Goal: Book appointment/travel/reservation

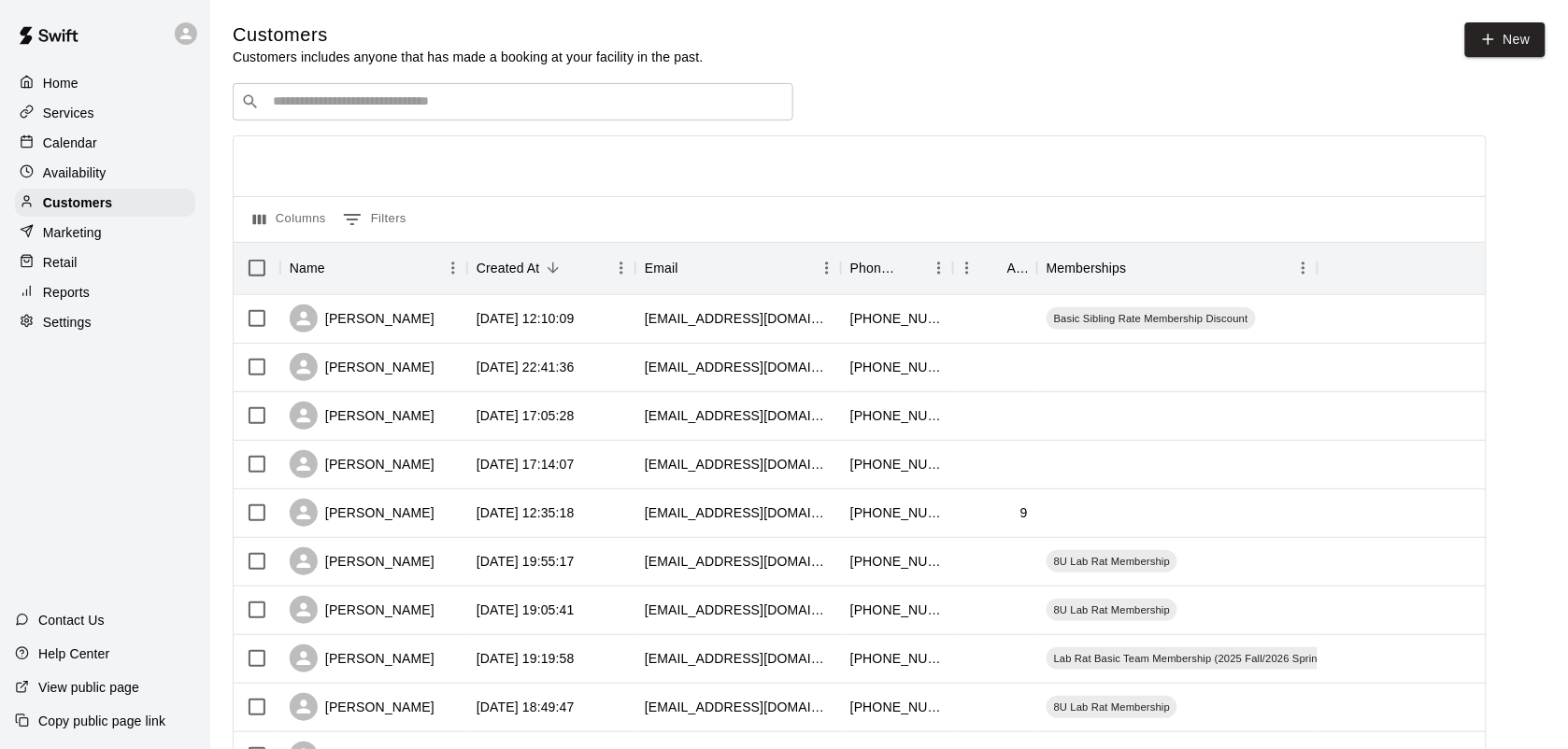
click at [68, 145] on p "Calendar" at bounding box center [70, 143] width 54 height 19
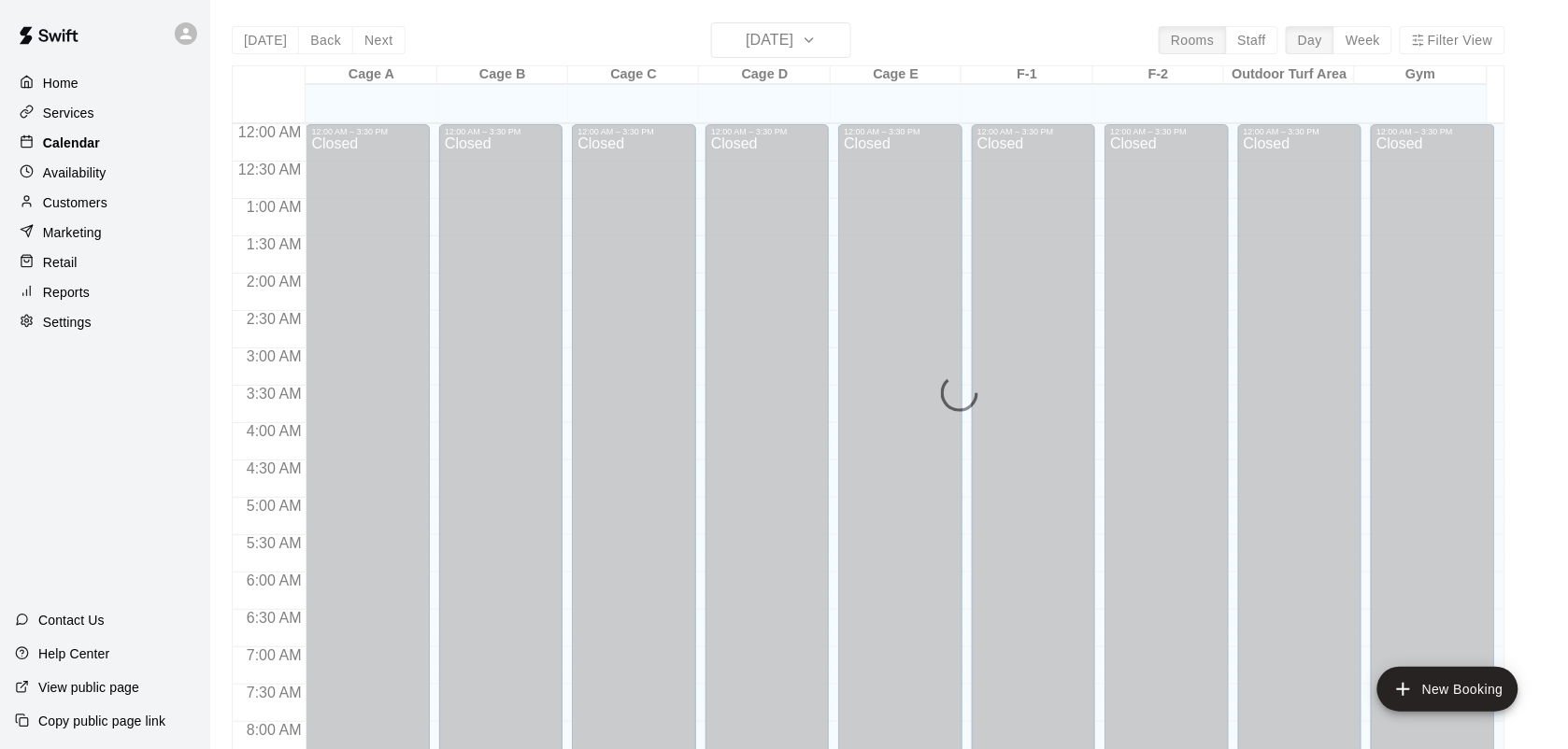
scroll to position [1091, 0]
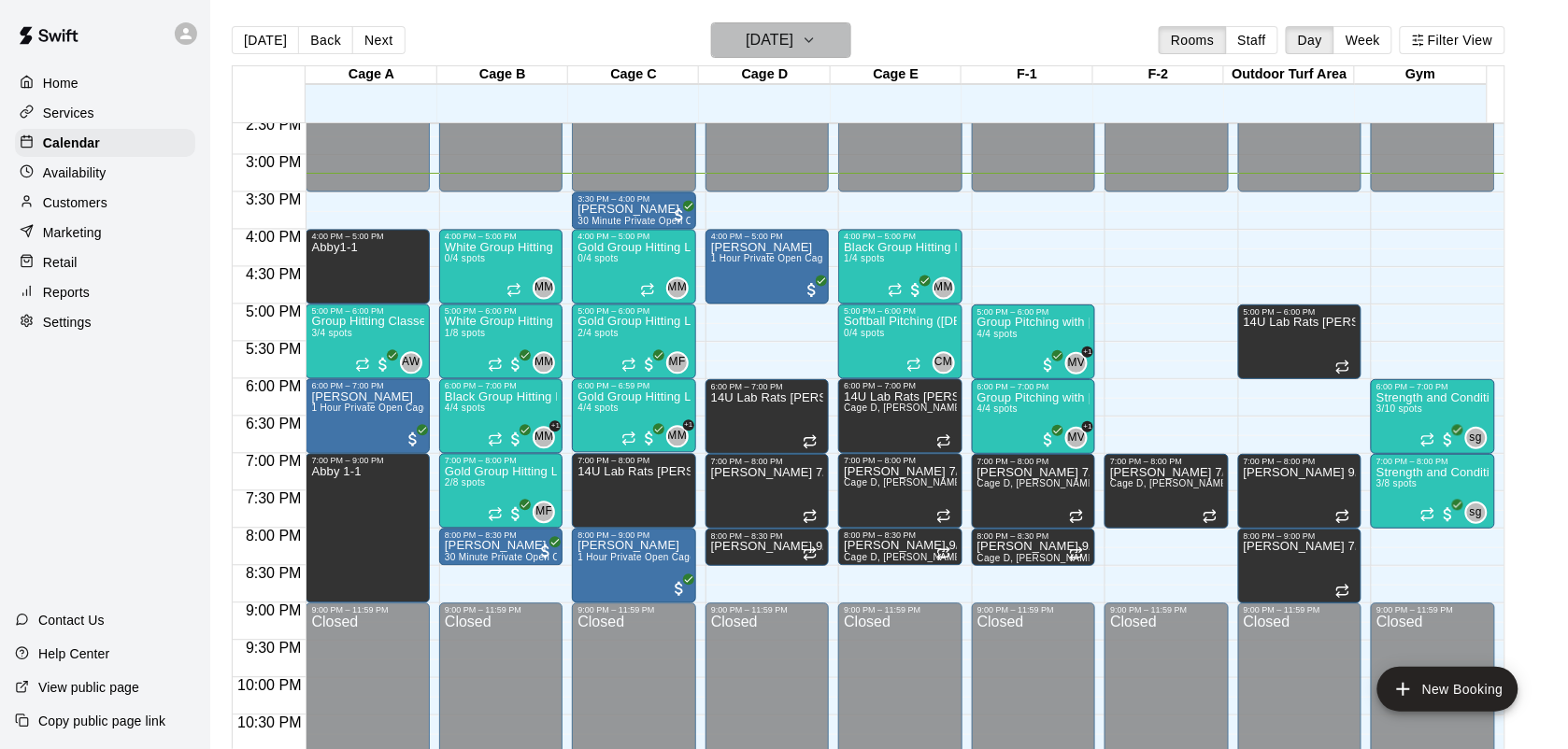
click at [793, 31] on h6 "[DATE]" at bounding box center [770, 41] width 47 height 26
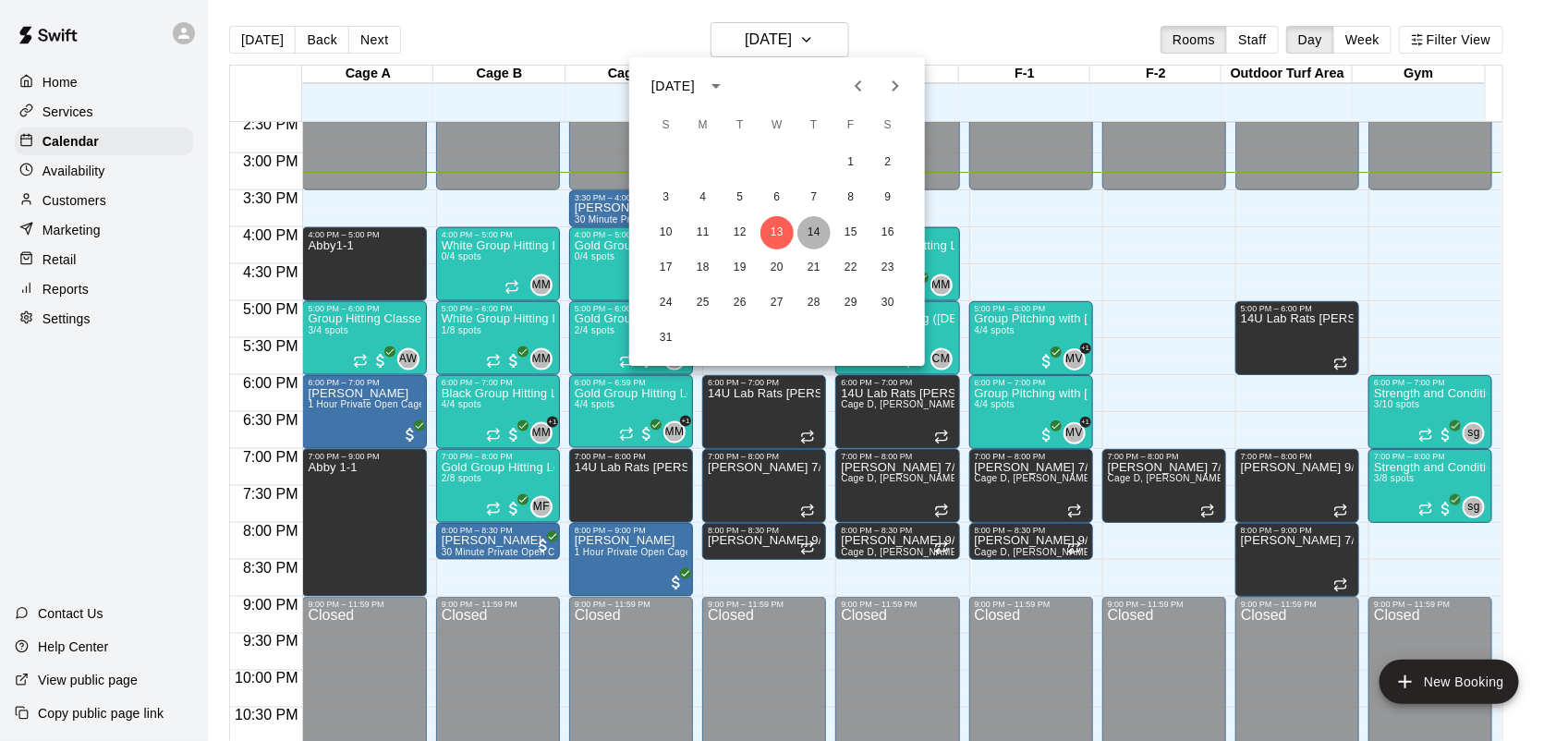
click at [811, 226] on button "14" at bounding box center [814, 234] width 34 height 34
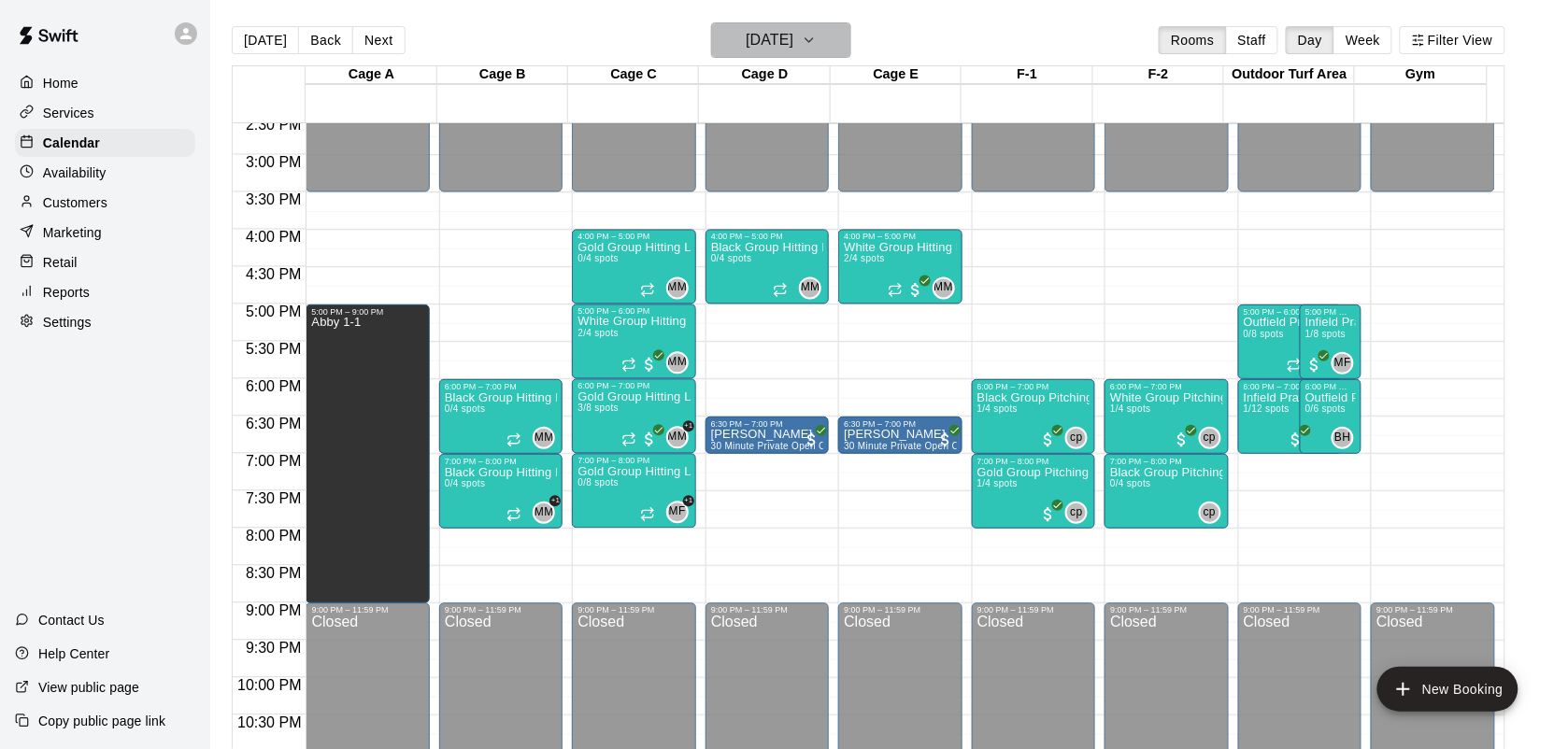
click at [834, 36] on button "[DATE]" at bounding box center [781, 41] width 140 height 36
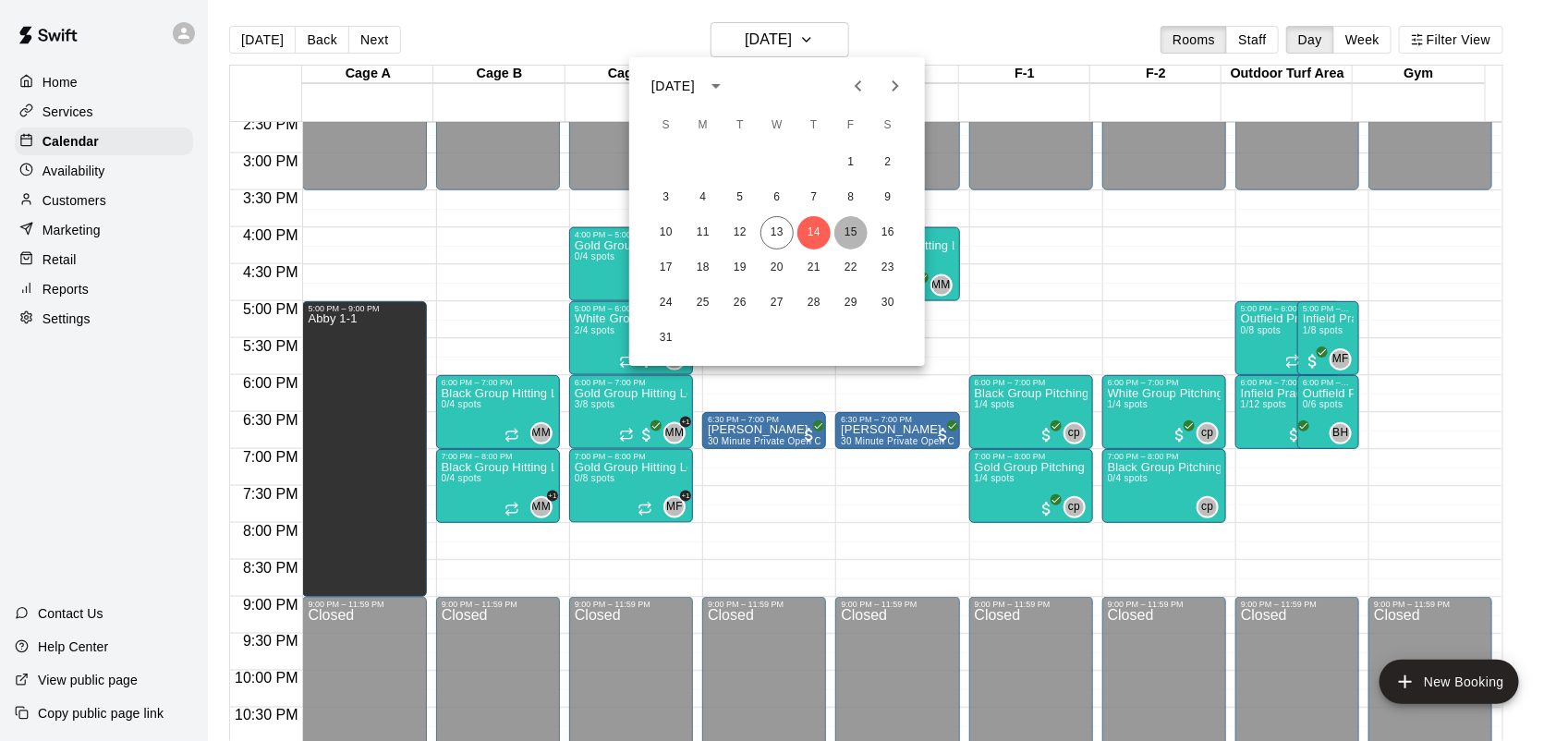
click at [859, 245] on button "15" at bounding box center [851, 234] width 34 height 34
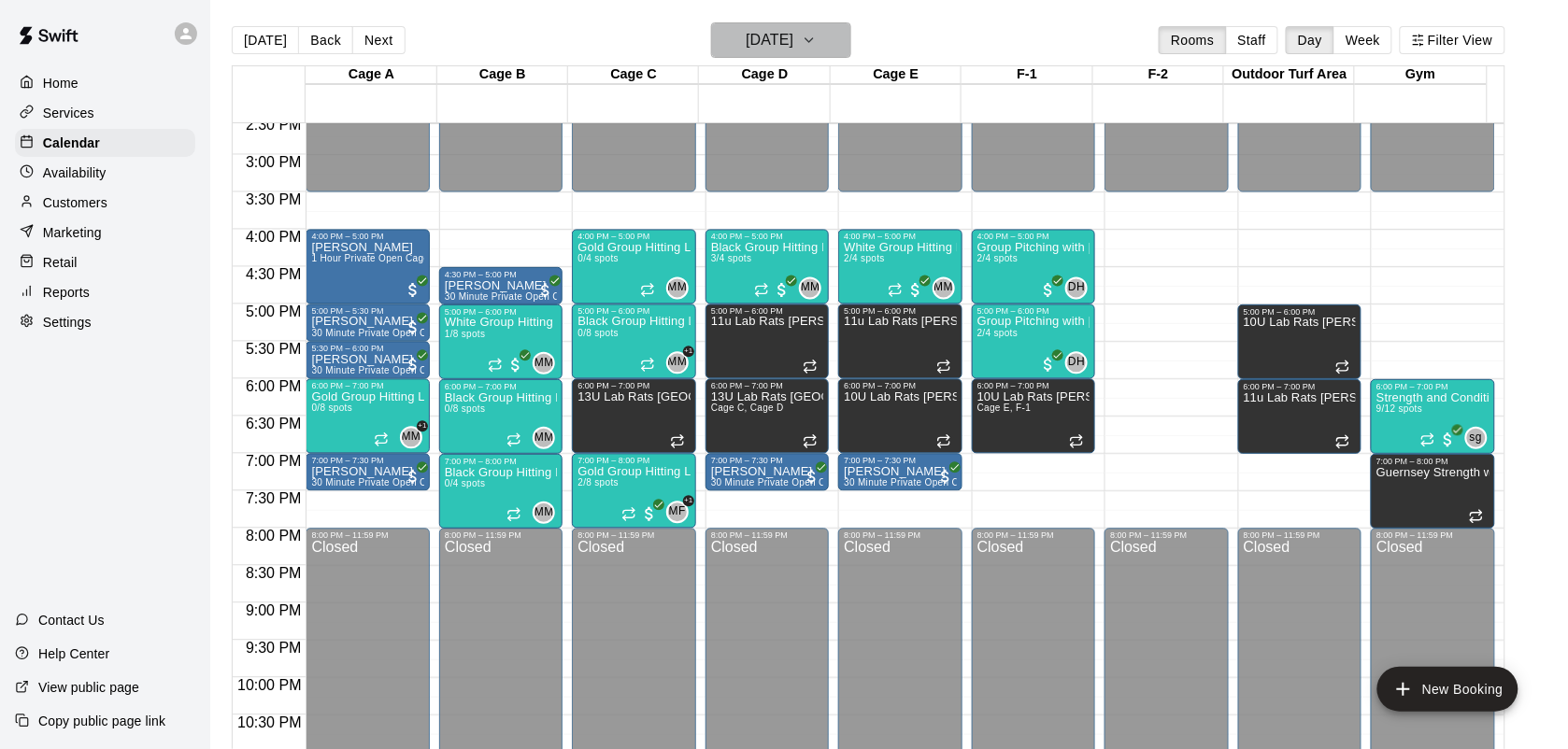
click at [780, 31] on h6 "[DATE]" at bounding box center [770, 41] width 47 height 26
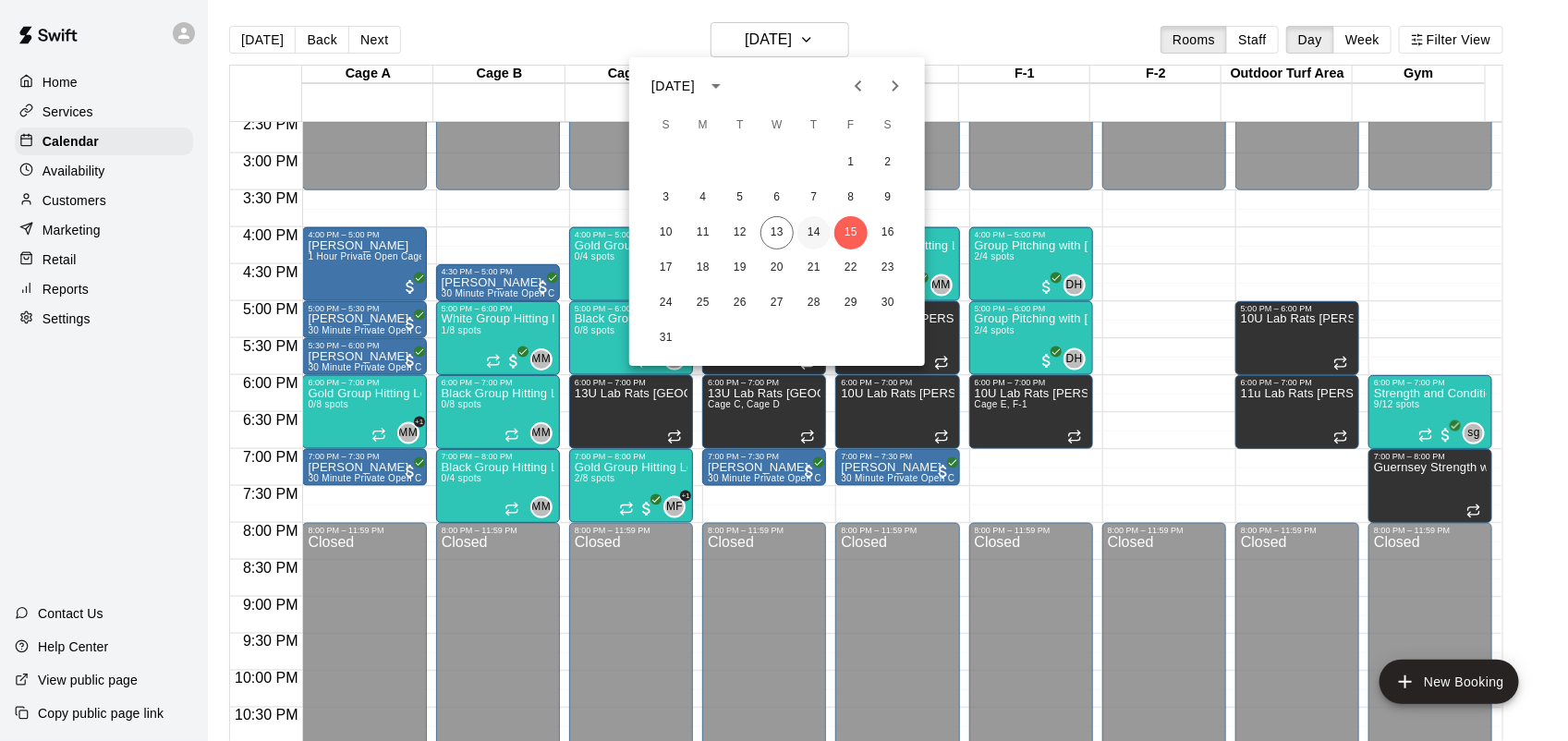
click at [810, 223] on button "14" at bounding box center [814, 234] width 34 height 34
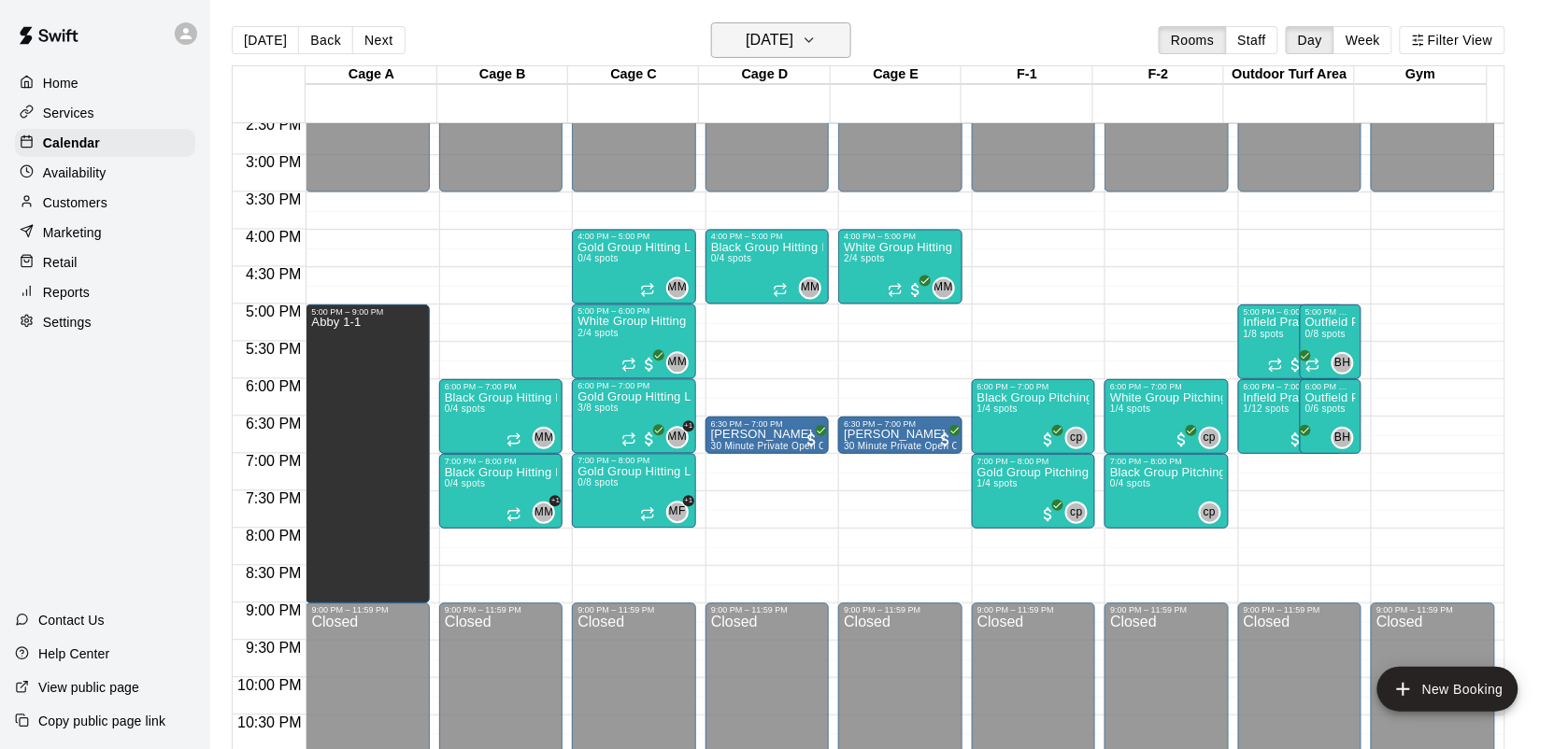
click at [793, 43] on h6 "[DATE]" at bounding box center [770, 41] width 47 height 26
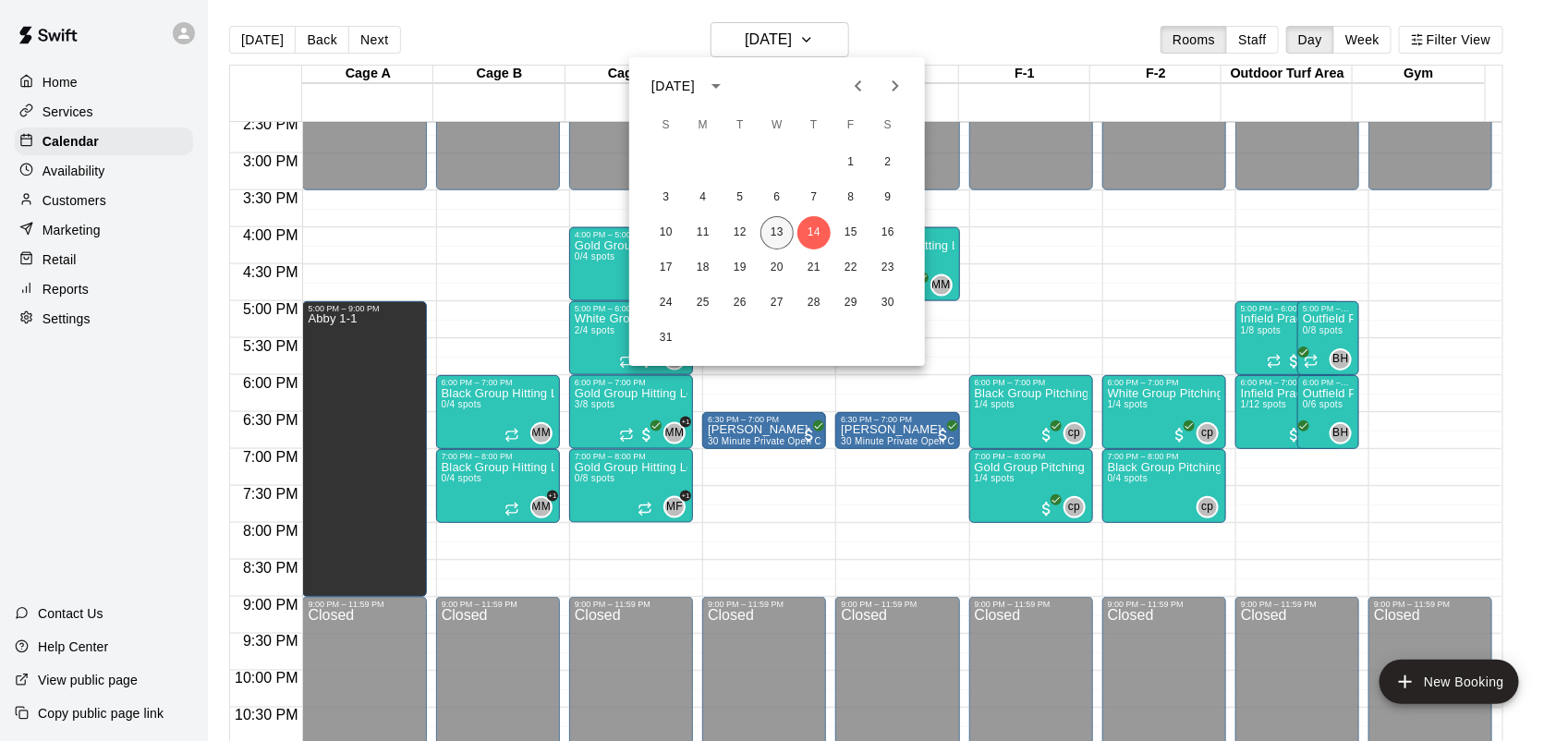
click at [782, 240] on button "13" at bounding box center [777, 234] width 34 height 34
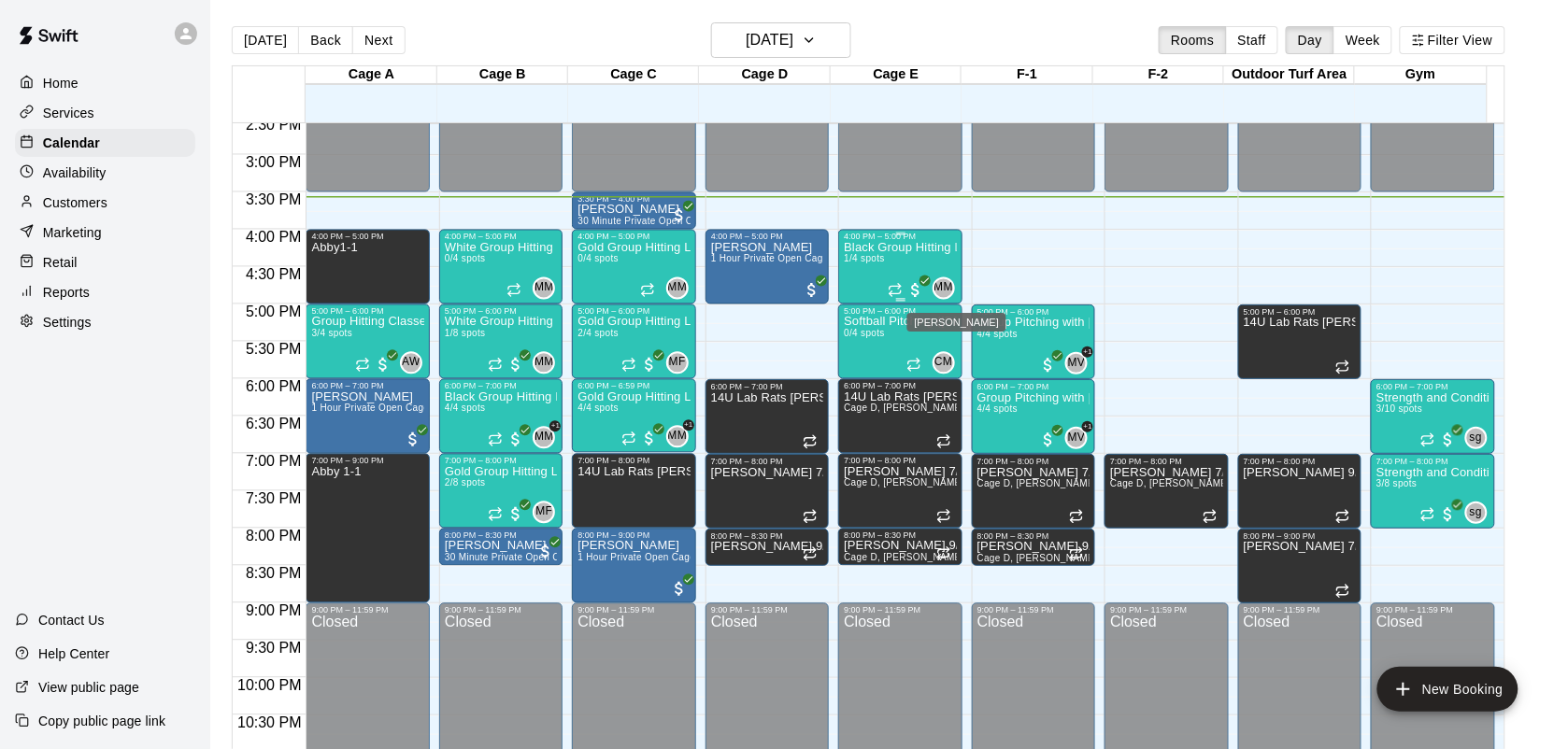
click at [944, 290] on span "MM" at bounding box center [943, 289] width 20 height 19
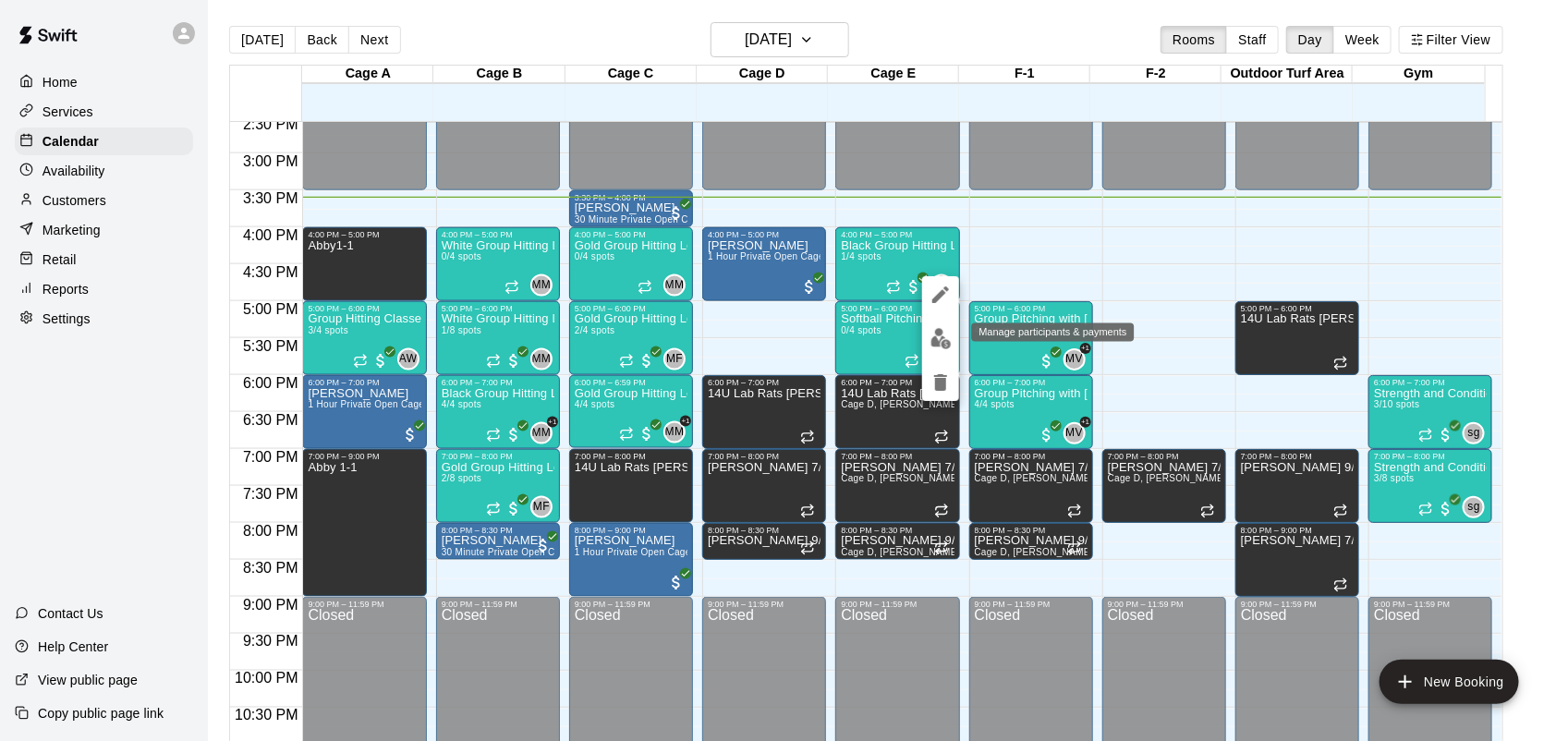
click at [945, 330] on img "edit" at bounding box center [940, 338] width 21 height 21
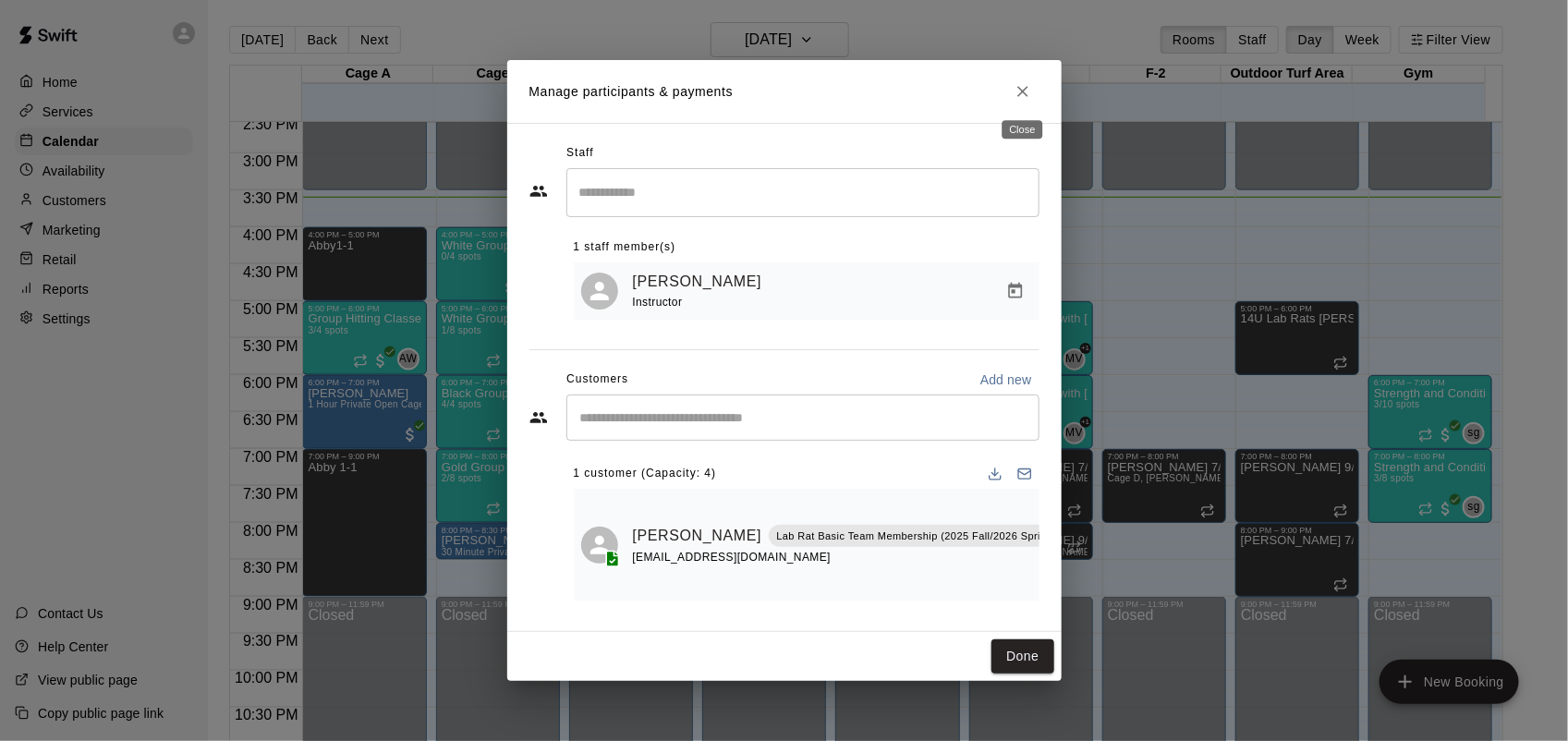
click at [1028, 88] on icon "Close" at bounding box center [1023, 92] width 19 height 19
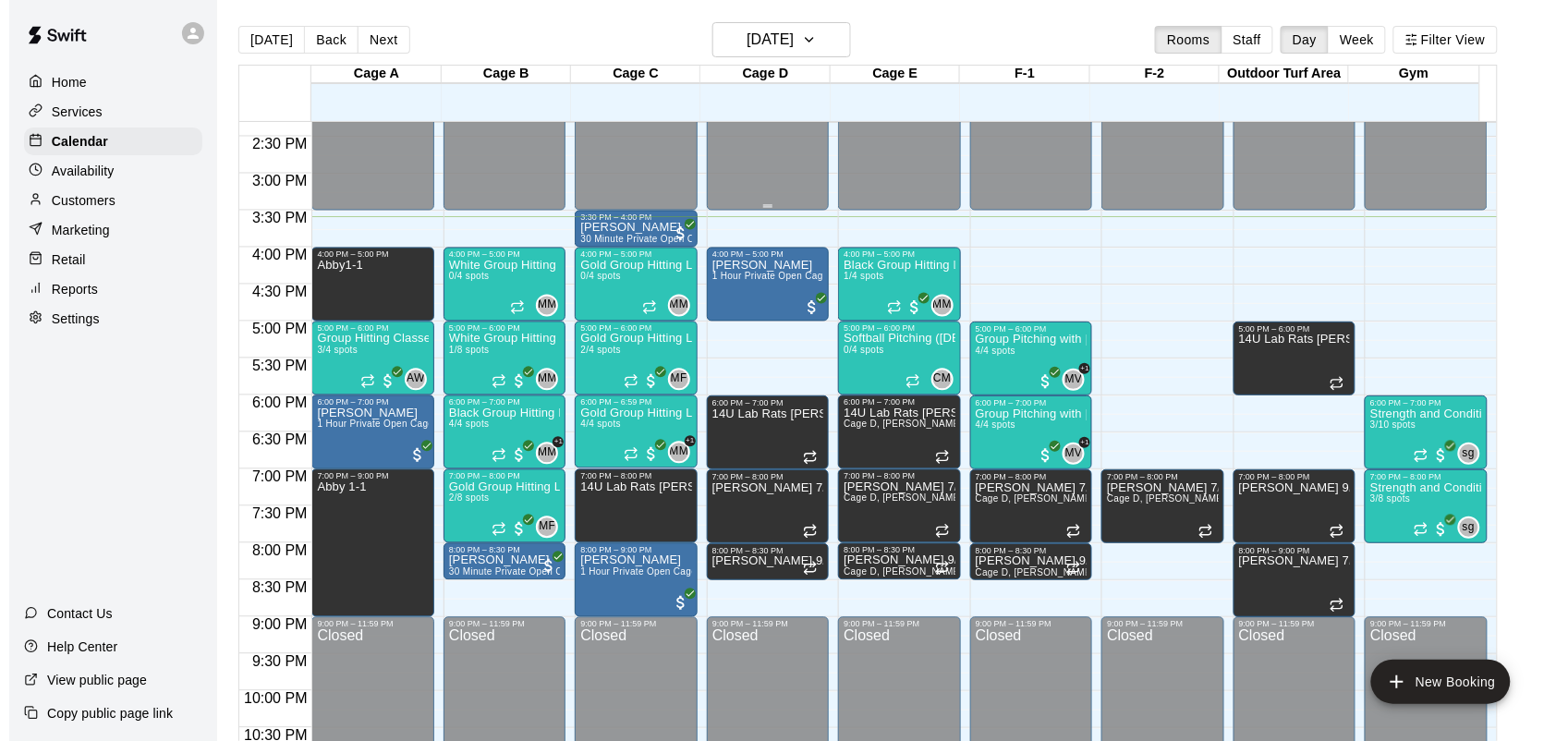
scroll to position [1059, 0]
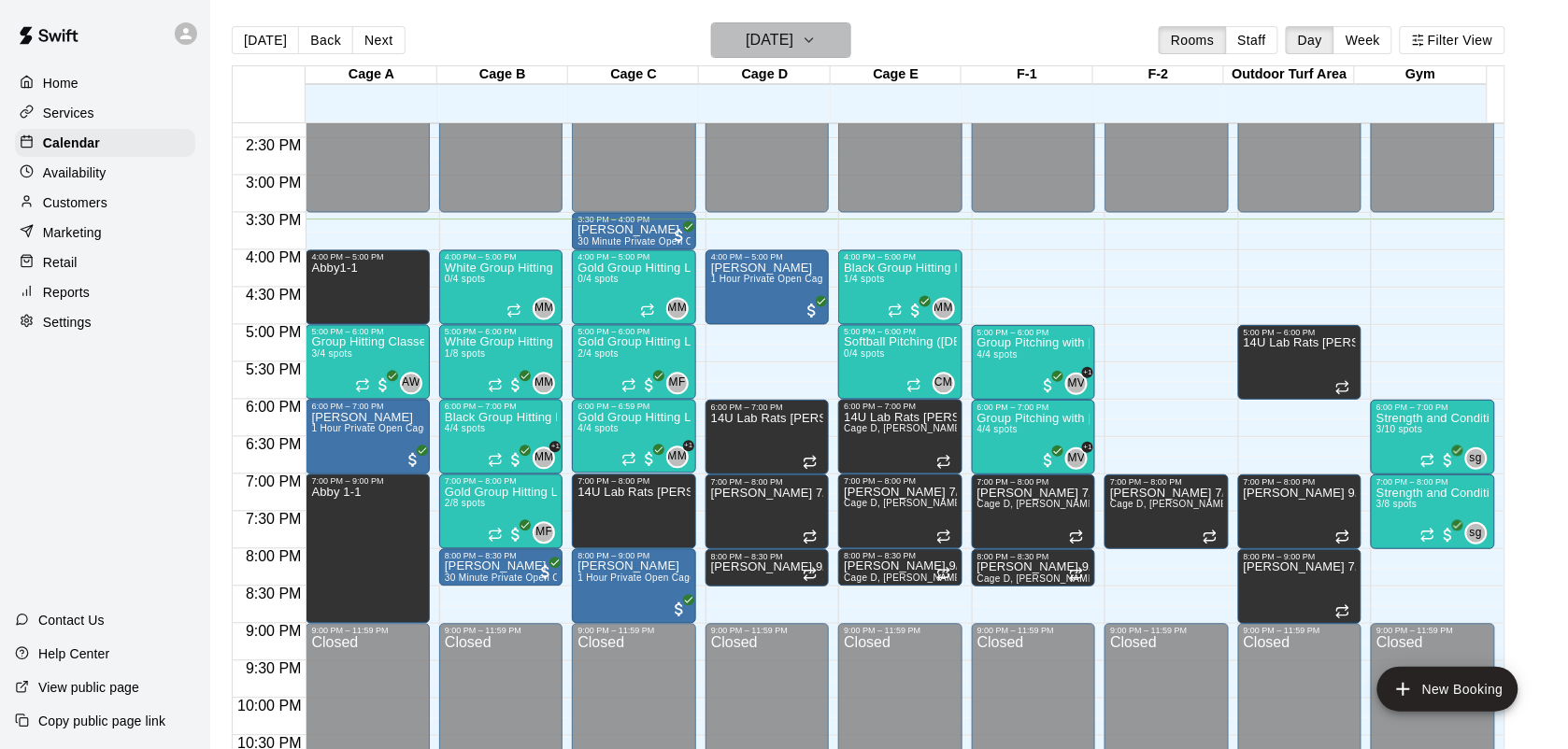
click at [851, 43] on button "[DATE]" at bounding box center [781, 41] width 140 height 36
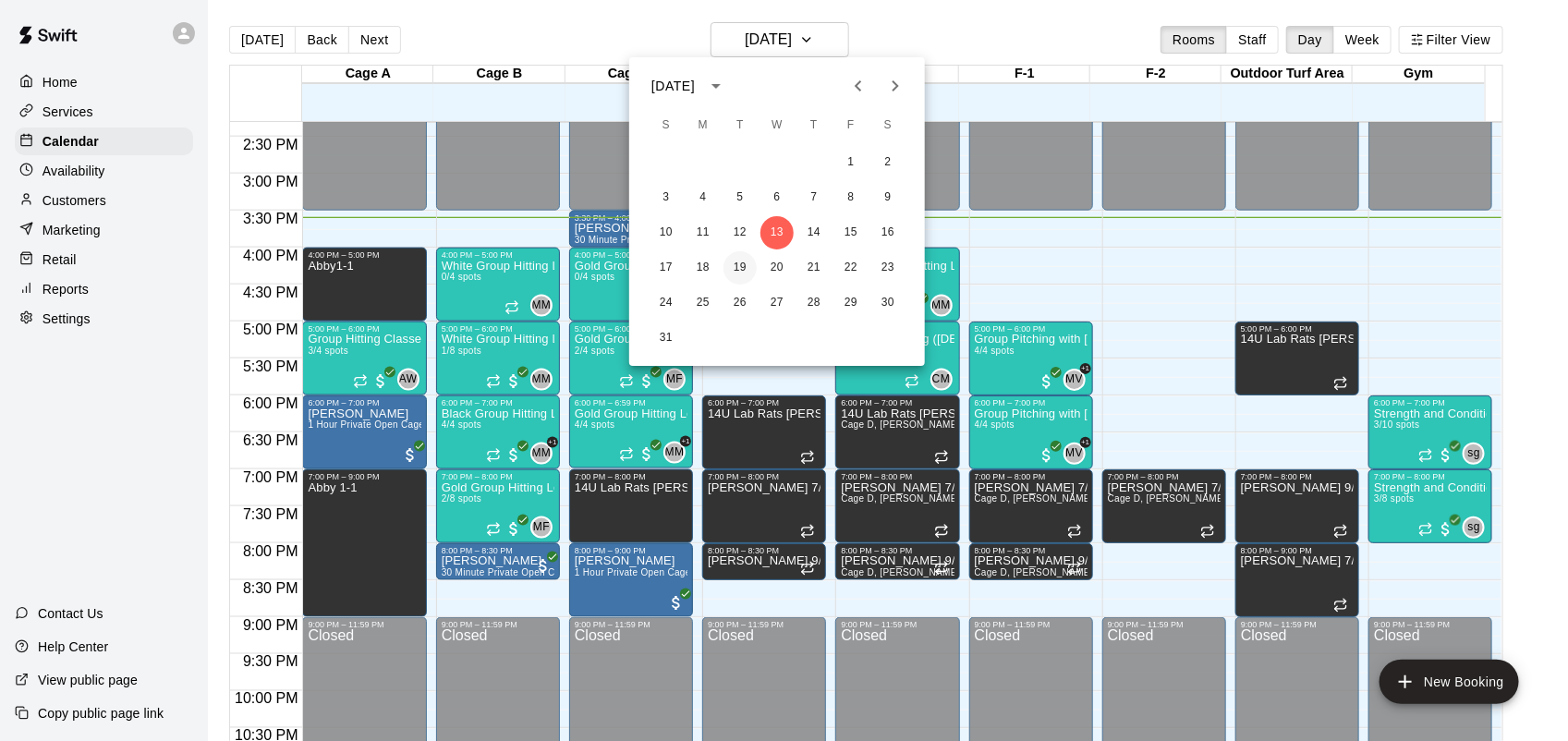
click at [744, 264] on button "19" at bounding box center [741, 268] width 34 height 34
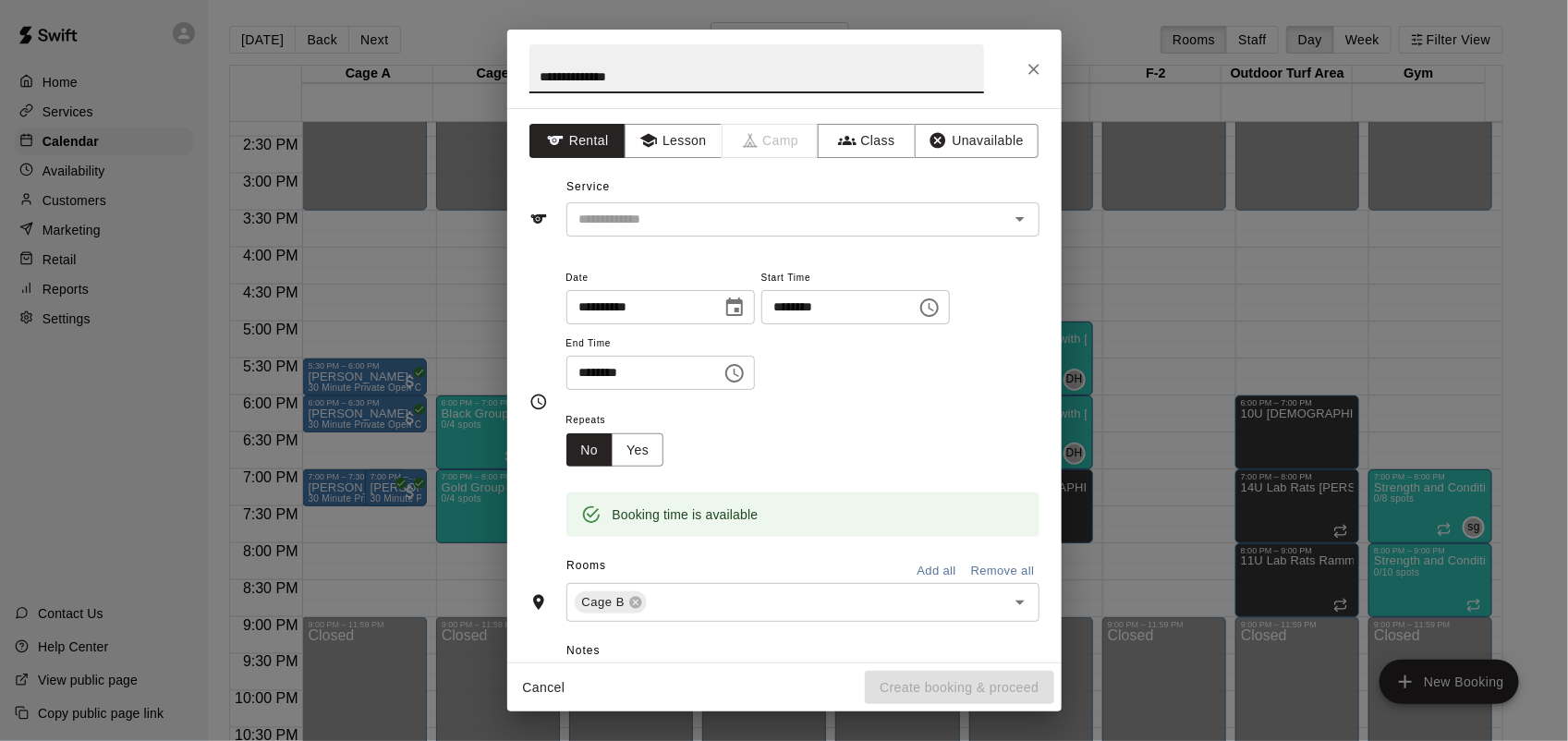
type input "**********"
click at [707, 375] on input "********" at bounding box center [637, 373] width 142 height 35
click at [977, 403] on div "**********" at bounding box center [802, 337] width 473 height 143
click at [614, 370] on input "********" at bounding box center [637, 373] width 142 height 35
type input "********"
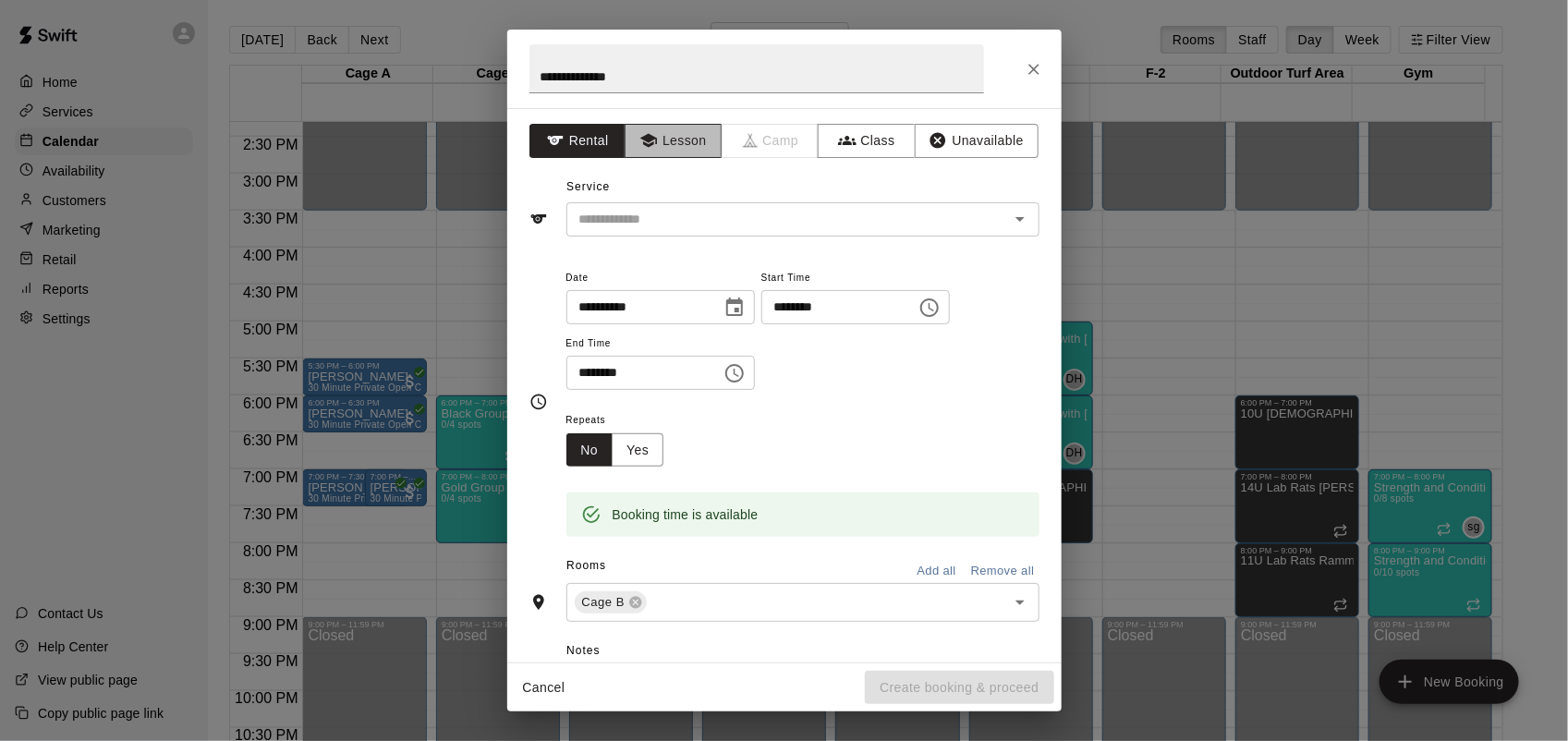
click at [667, 140] on button "Lesson" at bounding box center [673, 141] width 97 height 35
click at [597, 131] on button "Rental" at bounding box center [578, 141] width 97 height 35
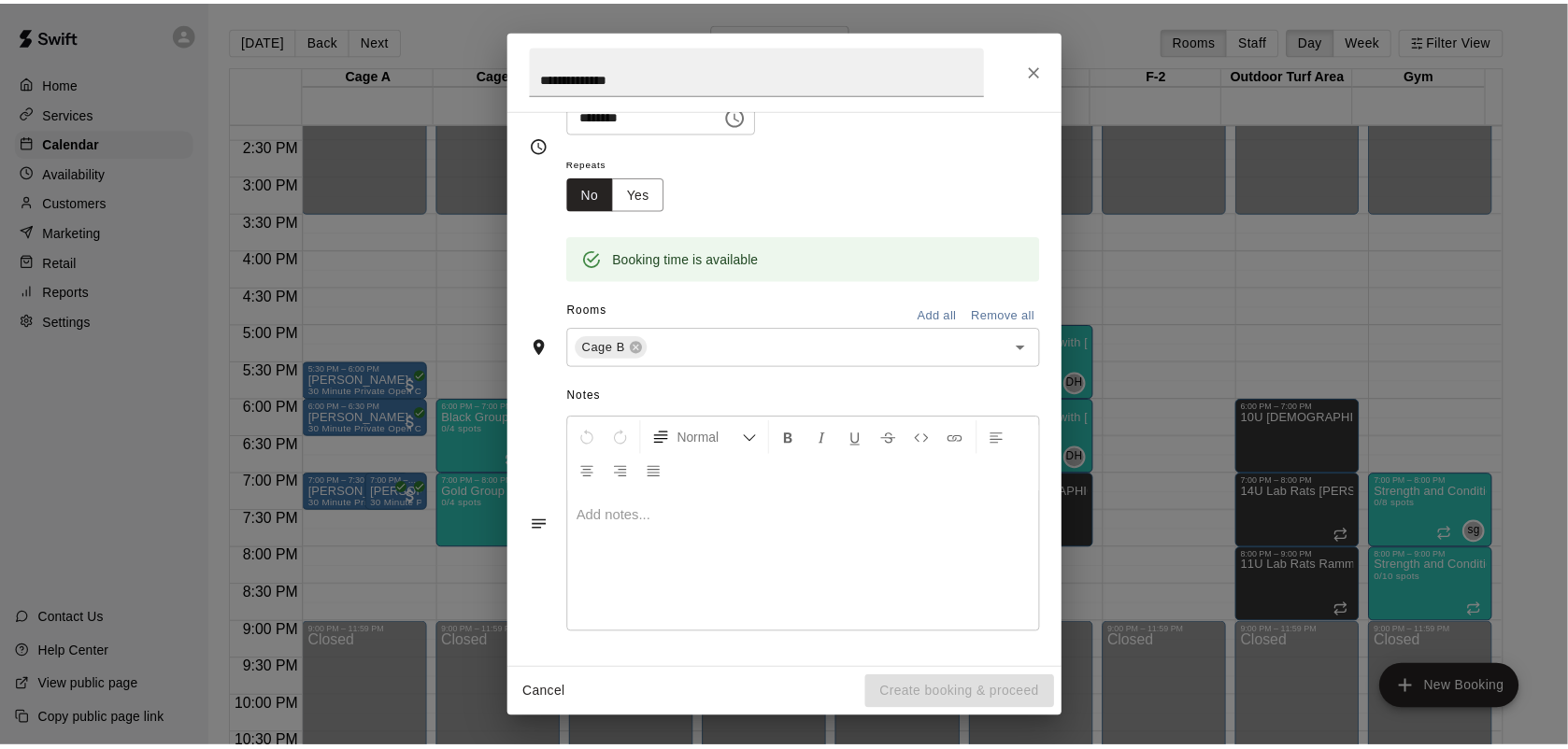
scroll to position [0, 0]
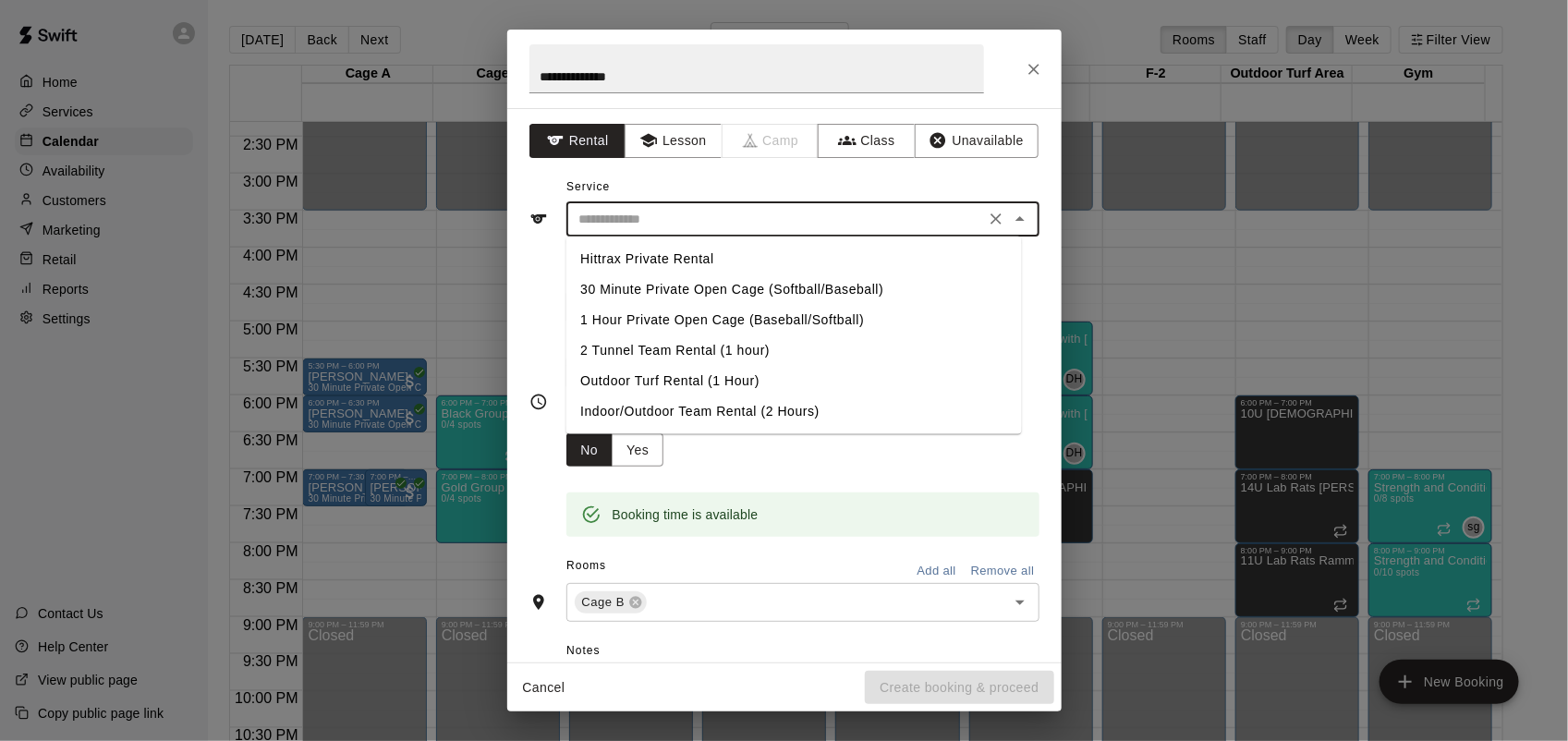
click at [796, 219] on input "text" at bounding box center [775, 220] width 407 height 23
click at [753, 321] on li "1 Hour Private Open Cage (Baseball/Softball)" at bounding box center [794, 320] width 456 height 31
type input "**********"
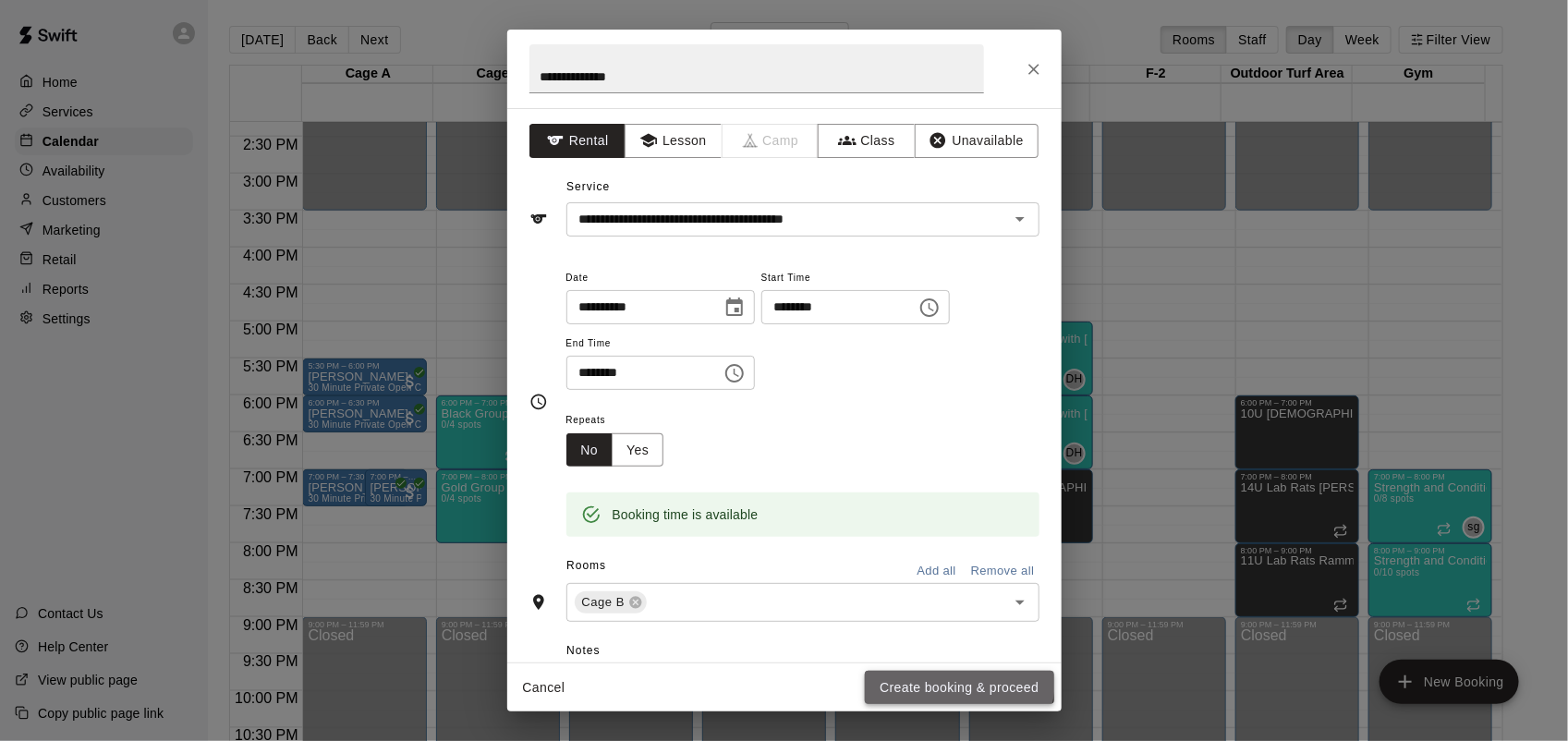
click at [948, 681] on button "Create booking & proceed" at bounding box center [959, 688] width 189 height 35
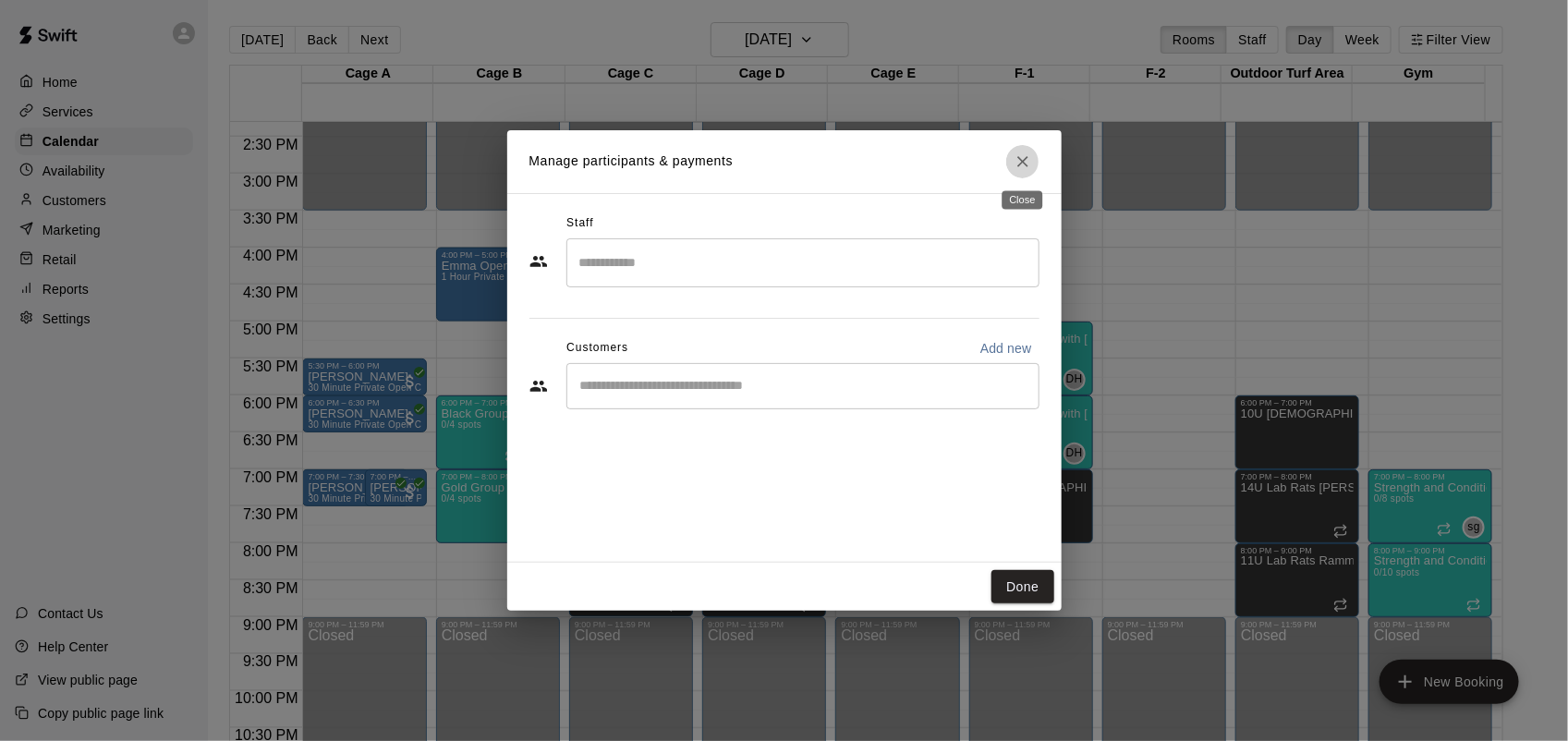
click at [1019, 163] on icon "Close" at bounding box center [1023, 162] width 19 height 19
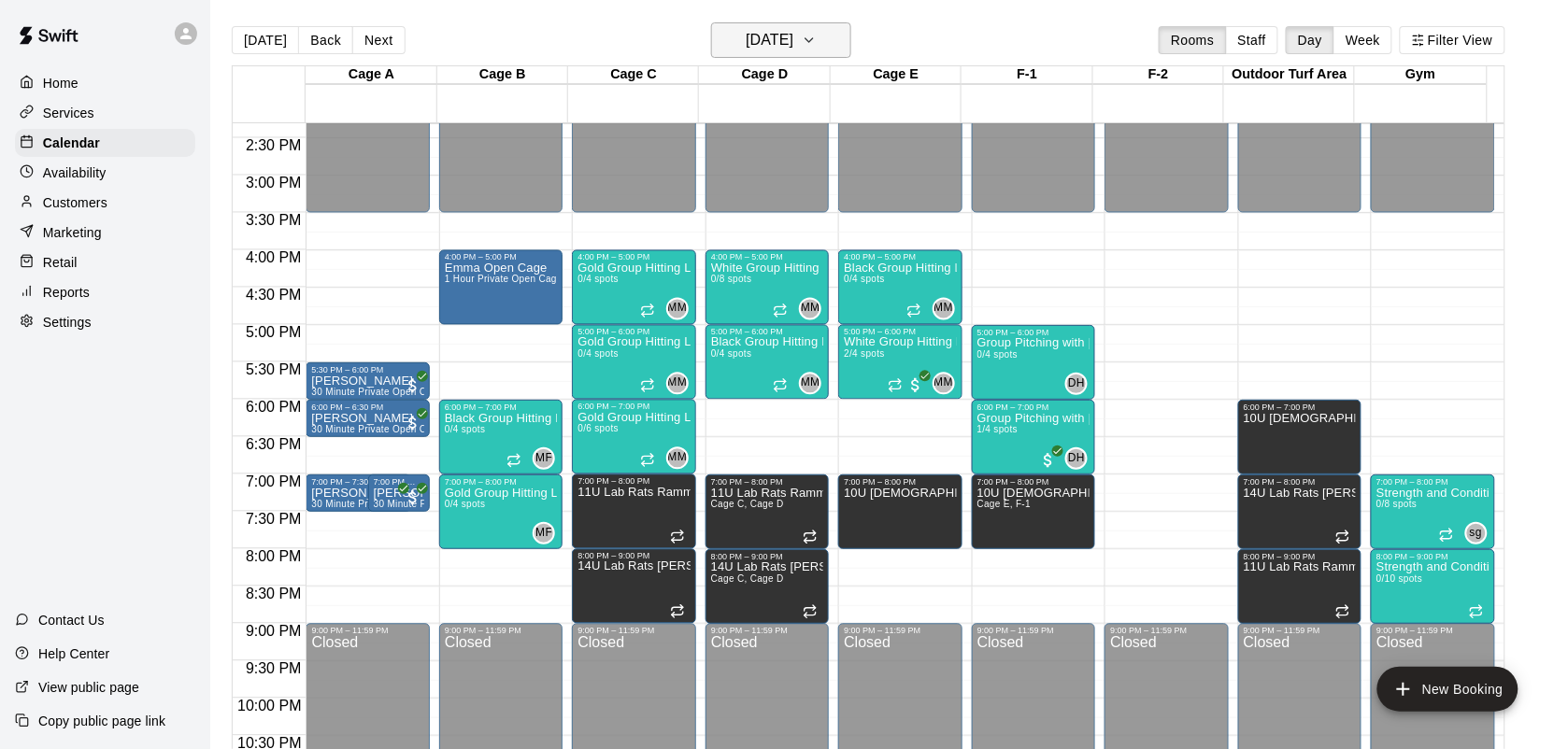
click at [793, 52] on h6 "[DATE]" at bounding box center [770, 41] width 47 height 26
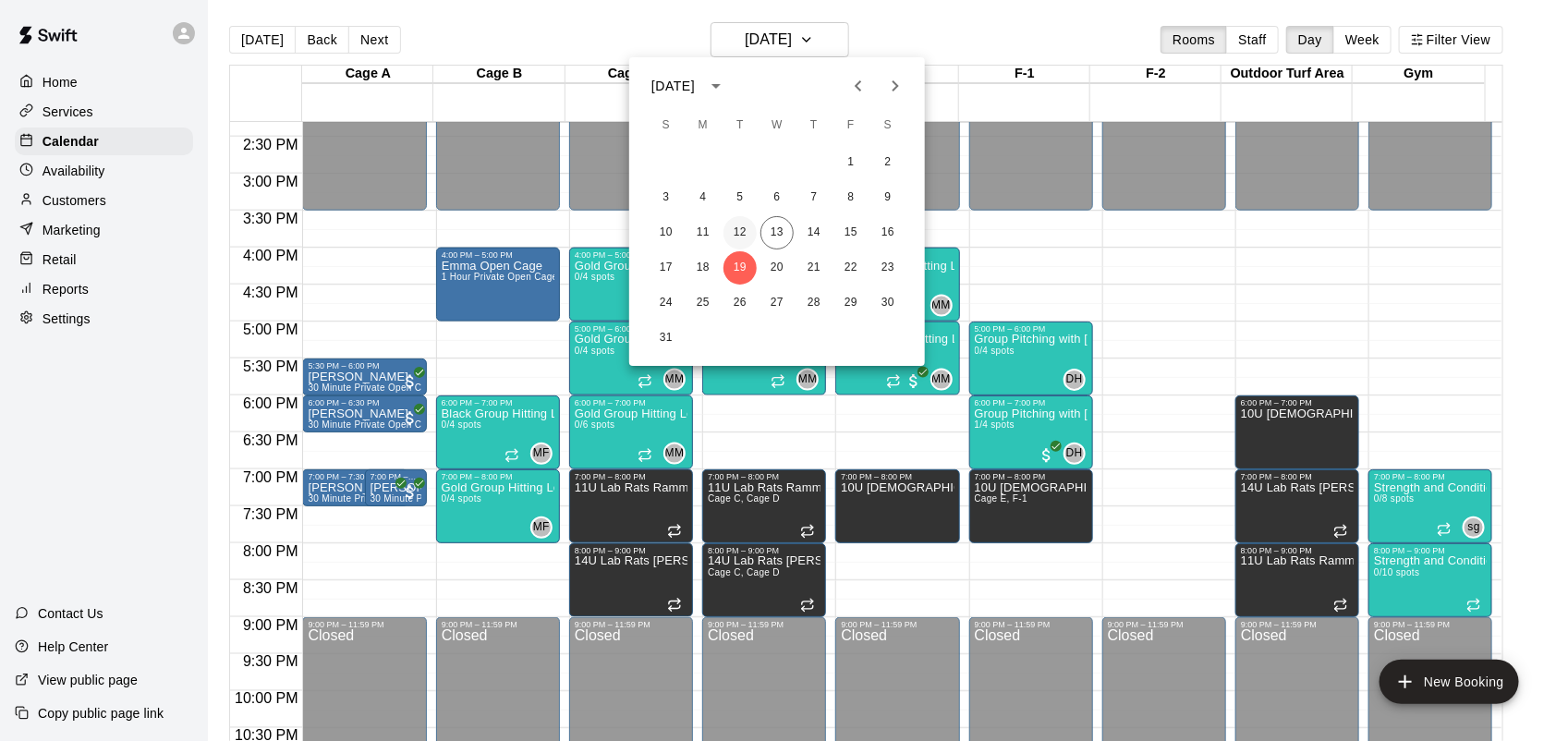
click at [740, 234] on button "12" at bounding box center [741, 234] width 34 height 34
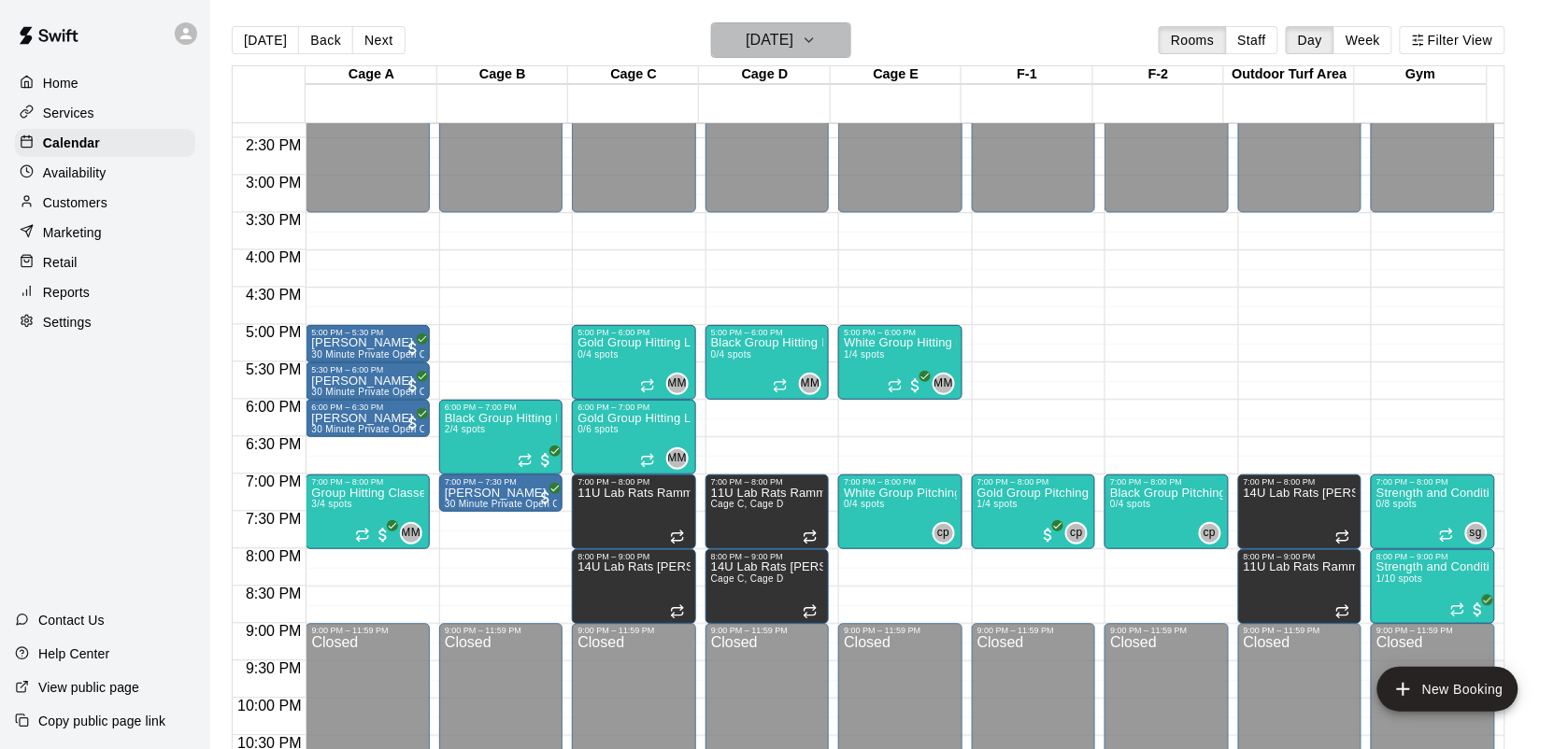
click at [793, 43] on h6 "[DATE]" at bounding box center [770, 41] width 47 height 26
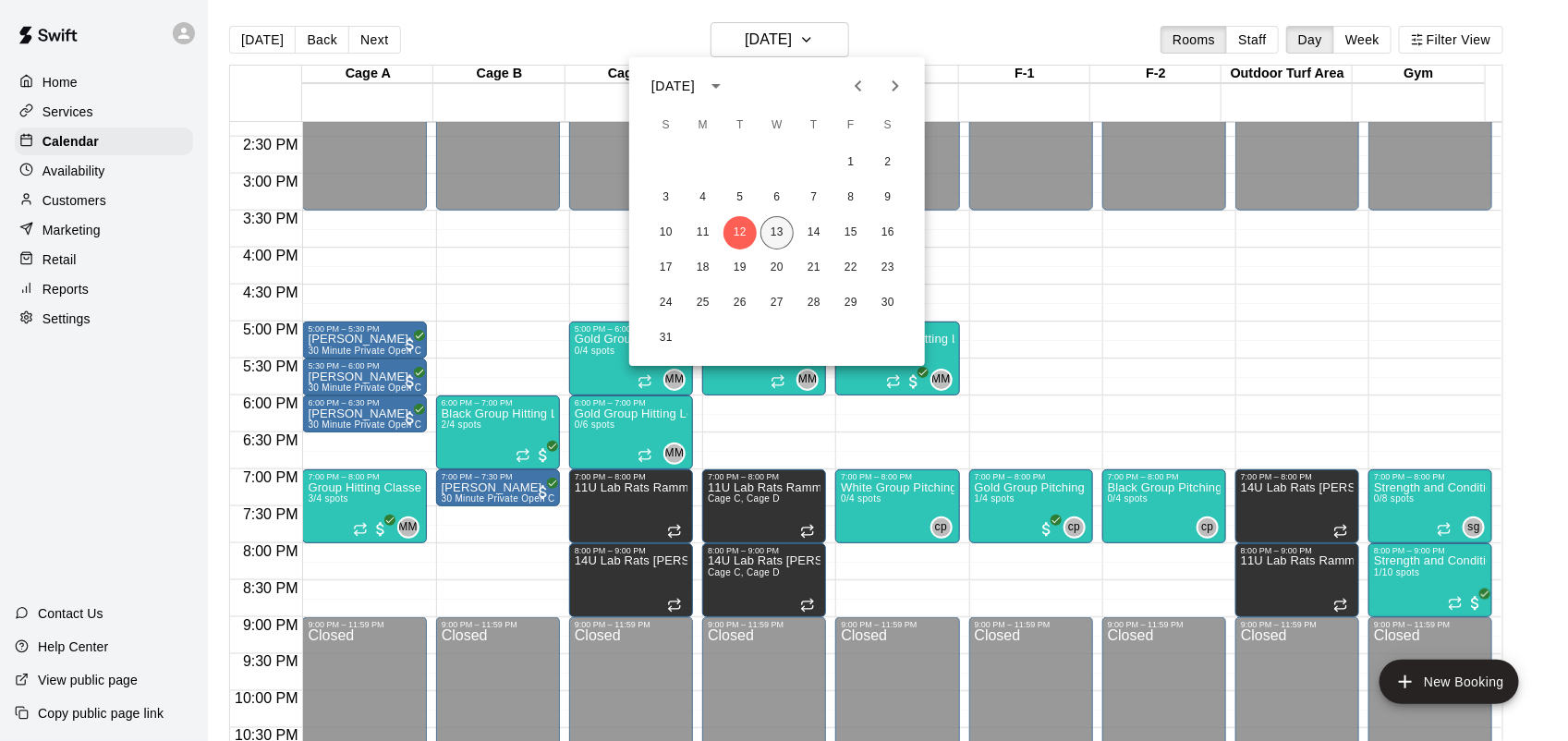
click at [777, 231] on button "13" at bounding box center [777, 234] width 34 height 34
